Goal: Check status: Check status

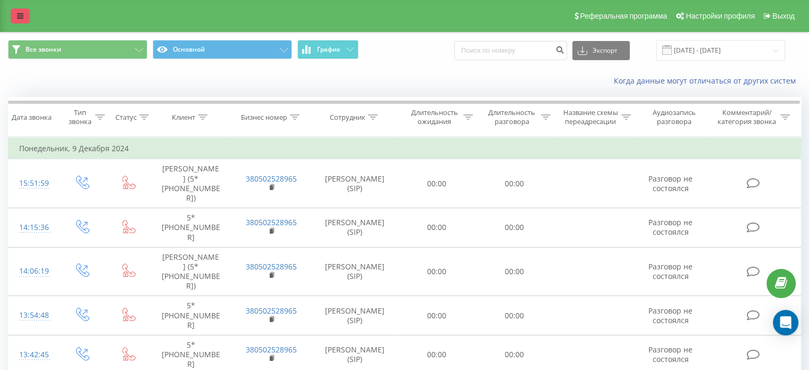
click at [18, 20] on icon at bounding box center [20, 15] width 6 height 7
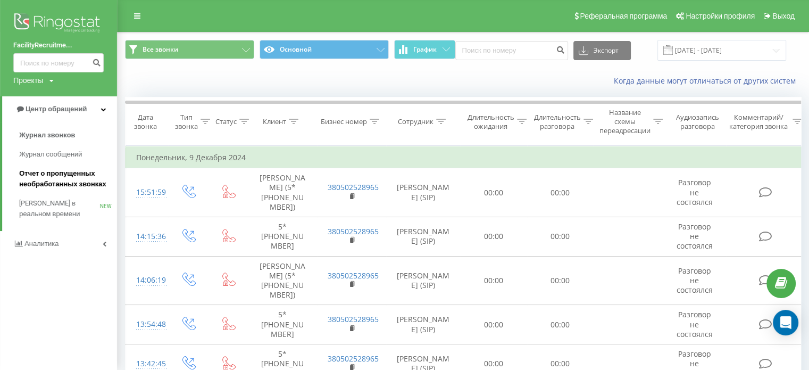
click at [54, 179] on span "Отчет о пропущенных необработанных звонках" at bounding box center [65, 178] width 93 height 21
click at [51, 172] on span "Отчет о пропущенных необработанных звонках" at bounding box center [65, 178] width 93 height 21
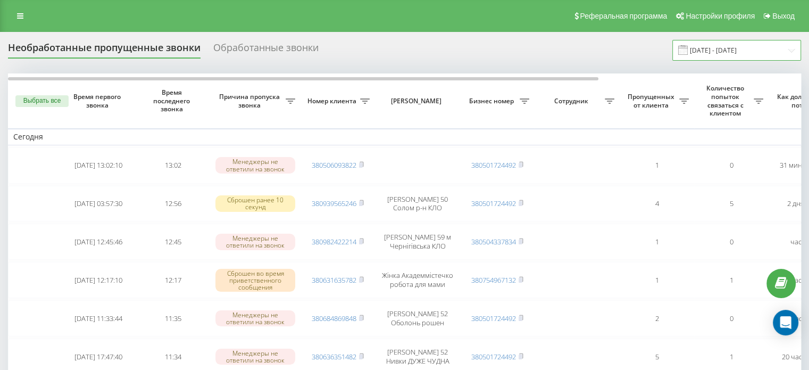
click at [756, 53] on input "[DATE] - [DATE]" at bounding box center [736, 50] width 129 height 21
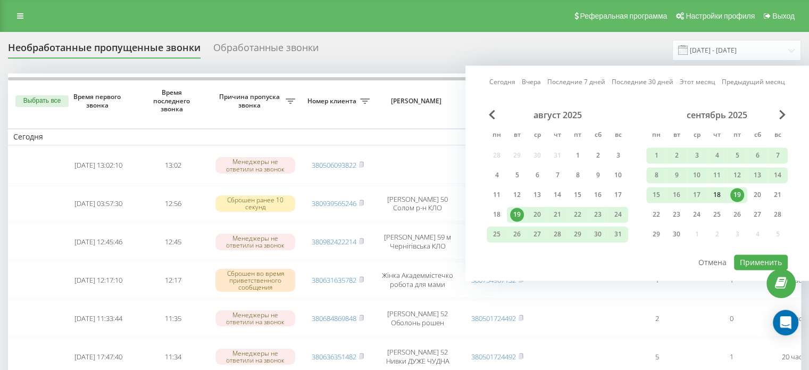
click at [720, 195] on div "18" at bounding box center [717, 195] width 14 height 14
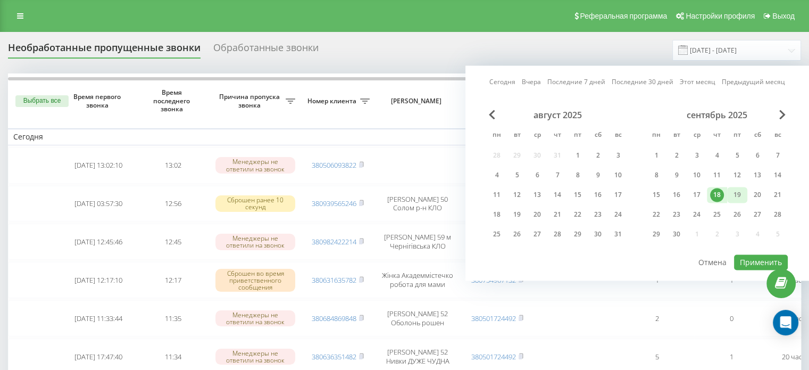
click at [731, 195] on div "19" at bounding box center [737, 195] width 14 height 14
click at [750, 255] on button "Применить" at bounding box center [761, 261] width 54 height 15
type input "18.09.2025 - 19.09.2025"
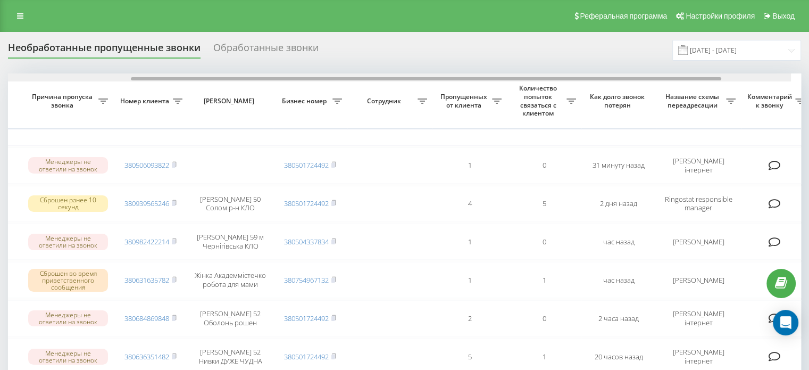
scroll to position [0, 189]
drag, startPoint x: 447, startPoint y: 79, endPoint x: 589, endPoint y: 81, distance: 141.5
click at [589, 81] on div at bounding box center [405, 77] width 792 height 8
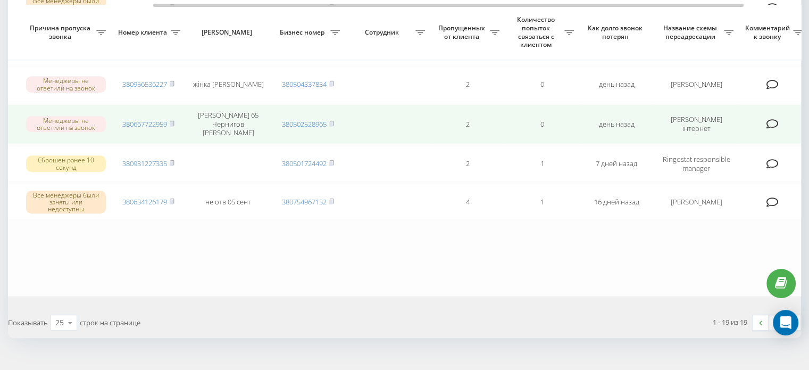
scroll to position [687, 0]
